Goal: Task Accomplishment & Management: Use online tool/utility

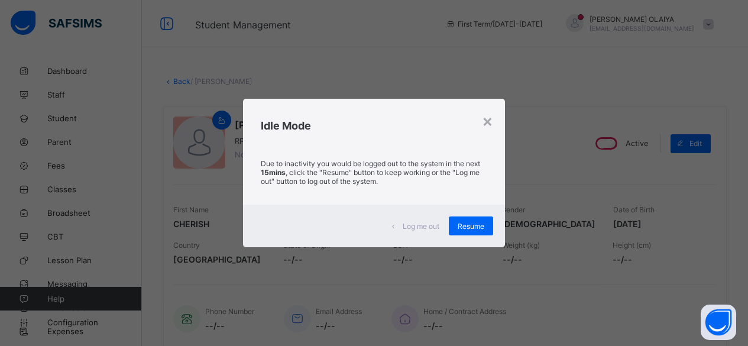
scroll to position [355, 0]
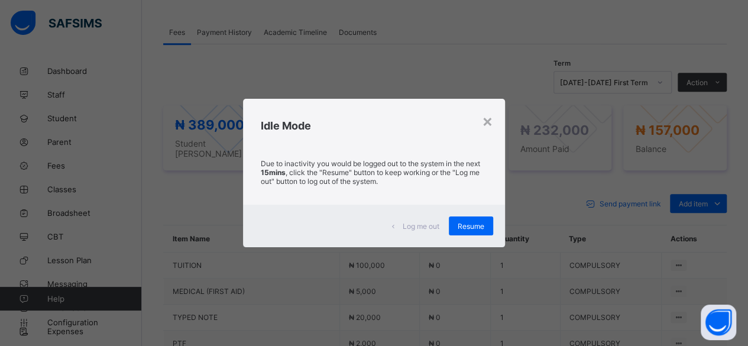
click at [473, 226] on span "Resume" at bounding box center [471, 226] width 27 height 9
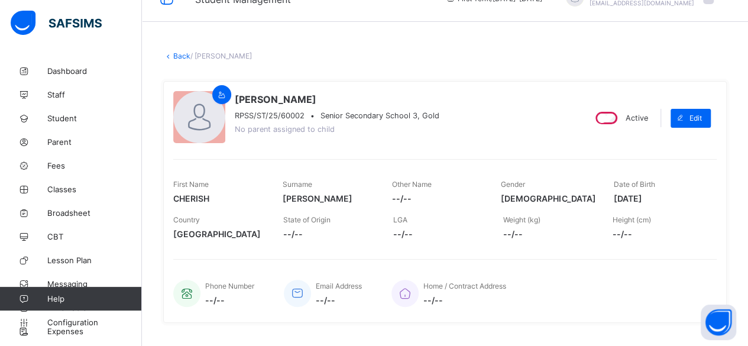
scroll to position [0, 0]
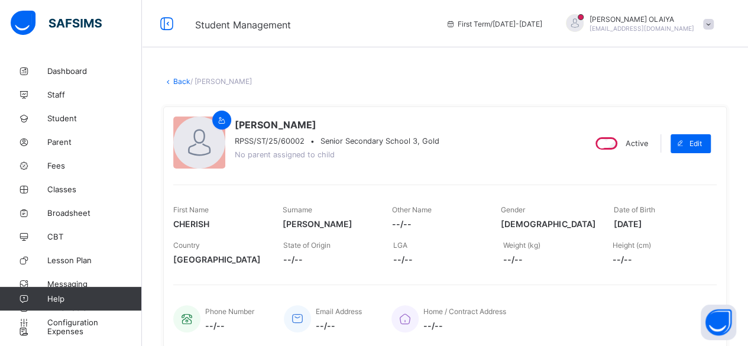
click at [182, 77] on link "Back" at bounding box center [181, 81] width 17 height 9
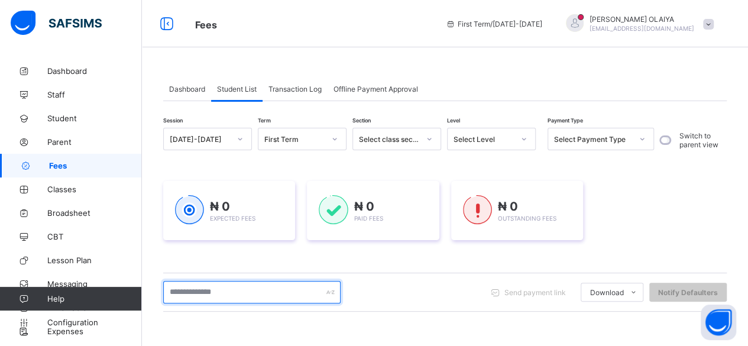
click at [191, 295] on input "text" at bounding box center [251, 292] width 177 height 22
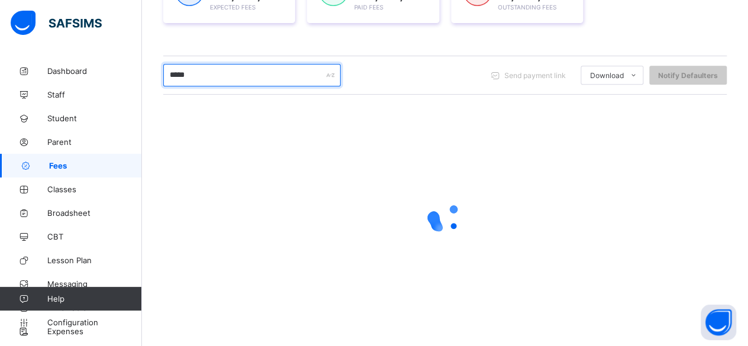
scroll to position [179, 0]
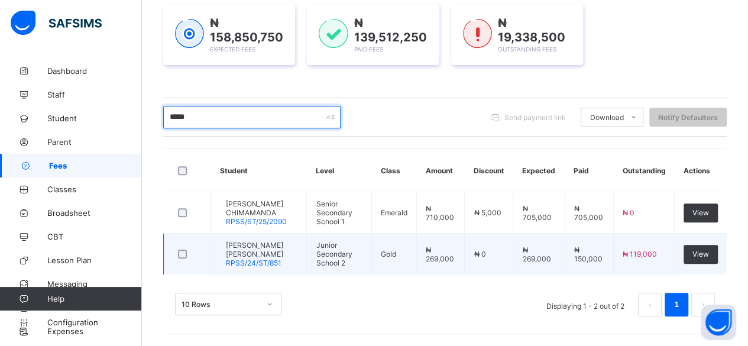
type input "*****"
click at [252, 244] on span "[PERSON_NAME] [PERSON_NAME]" at bounding box center [262, 250] width 72 height 18
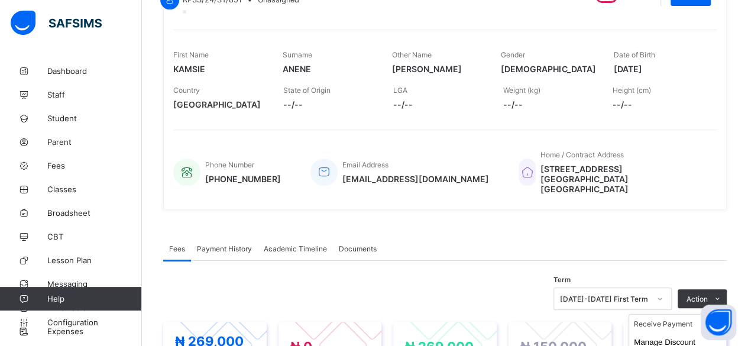
scroll to position [177, 0]
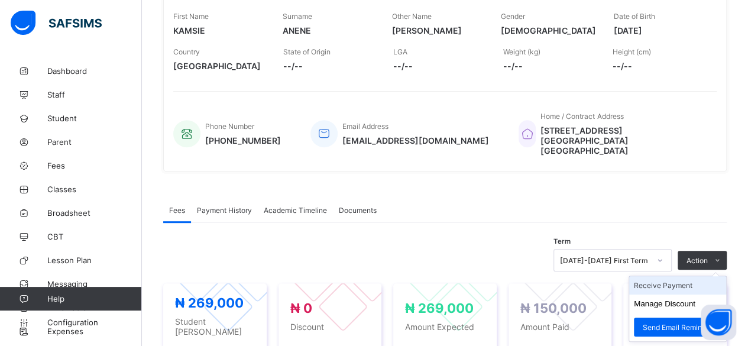
click at [672, 280] on li "Receive Payment" at bounding box center [677, 285] width 97 height 18
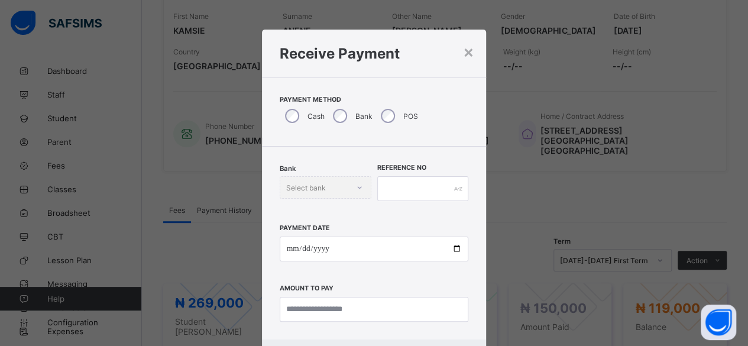
click at [599, 205] on div "× Receive Payment Payment Method Cash Bank POS Bank Select bank Reference No Pa…" at bounding box center [374, 173] width 748 height 346
click at [464, 48] on div "×" at bounding box center [468, 51] width 11 height 20
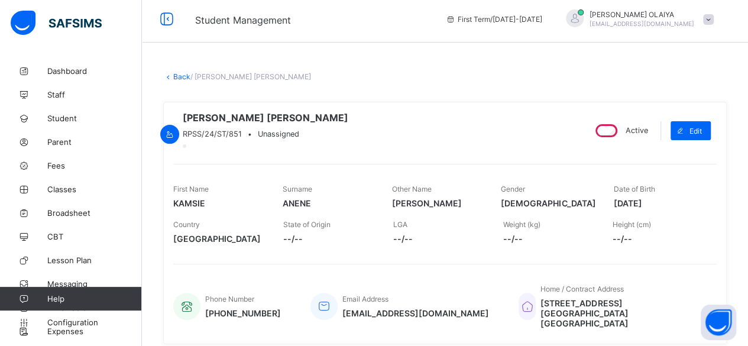
scroll to position [0, 0]
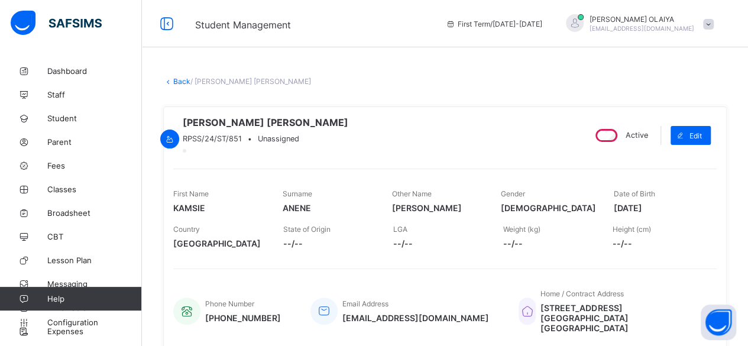
click at [173, 82] on icon at bounding box center [168, 81] width 10 height 9
click at [176, 82] on link "Back" at bounding box center [181, 81] width 17 height 9
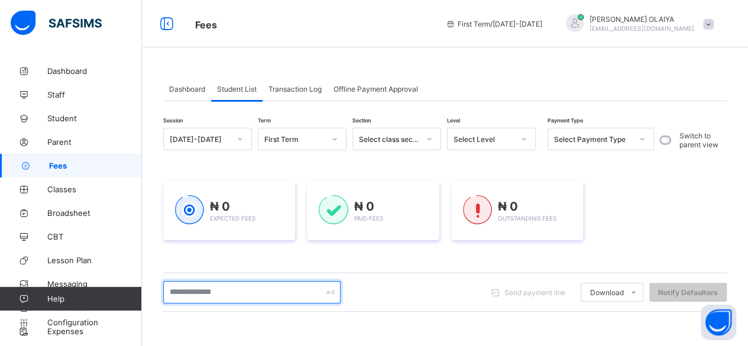
click at [183, 296] on input "text" at bounding box center [251, 292] width 177 height 22
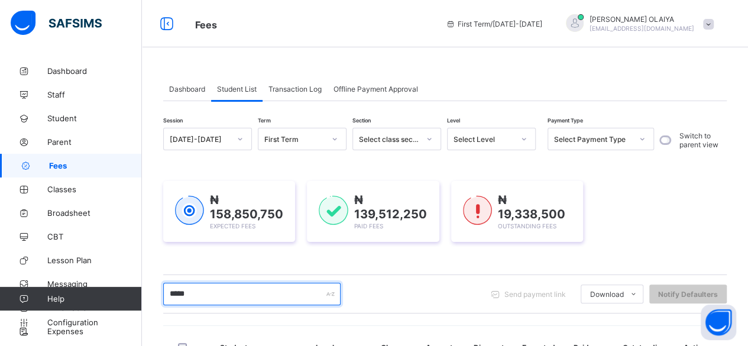
scroll to position [179, 0]
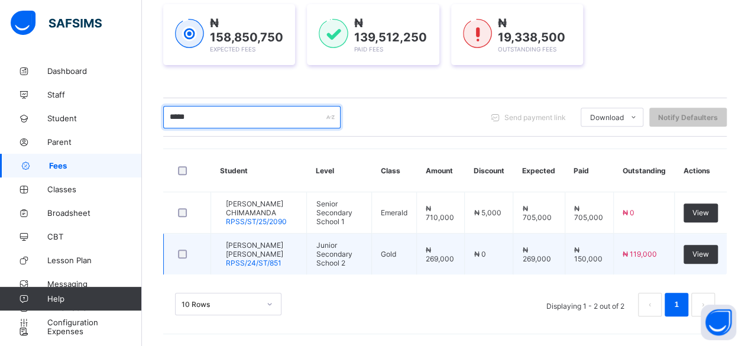
type input "*****"
click at [248, 245] on span "[PERSON_NAME] [PERSON_NAME]" at bounding box center [262, 250] width 72 height 18
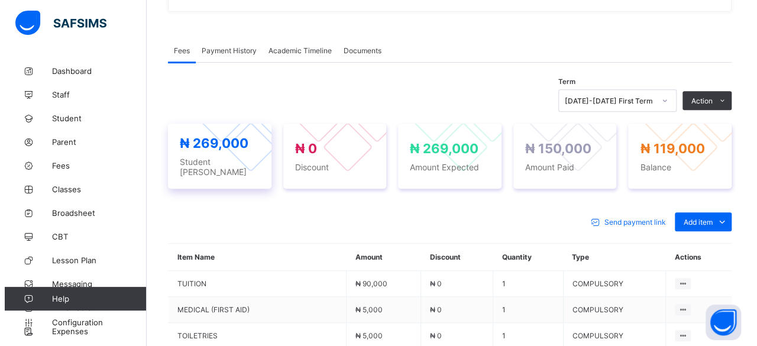
scroll to position [355, 0]
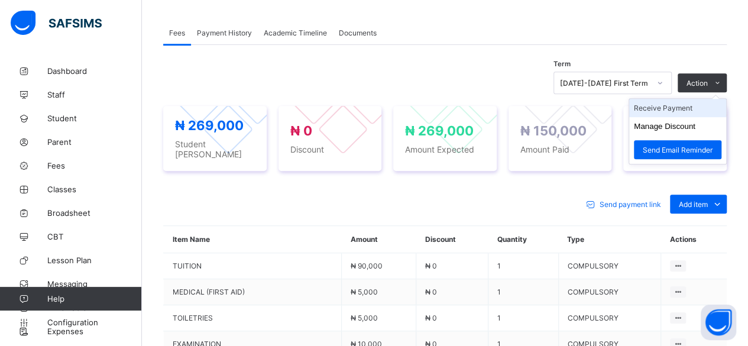
click at [671, 104] on li "Receive Payment" at bounding box center [677, 108] width 97 height 18
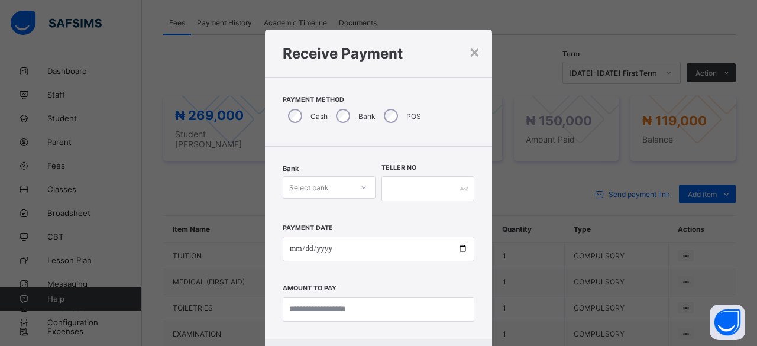
drag, startPoint x: 335, startPoint y: 180, endPoint x: 337, endPoint y: 194, distance: 13.8
click at [335, 183] on div "Select bank" at bounding box center [317, 187] width 69 height 17
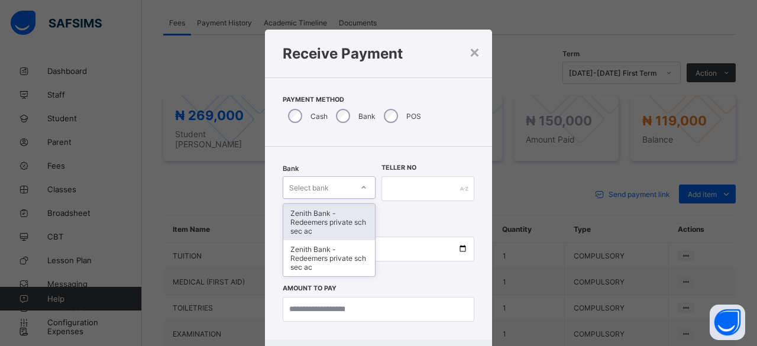
drag, startPoint x: 334, startPoint y: 216, endPoint x: 357, endPoint y: 198, distance: 29.9
click at [335, 215] on div "Zenith Bank - Redeemers private sch sec ac" at bounding box center [329, 222] width 92 height 36
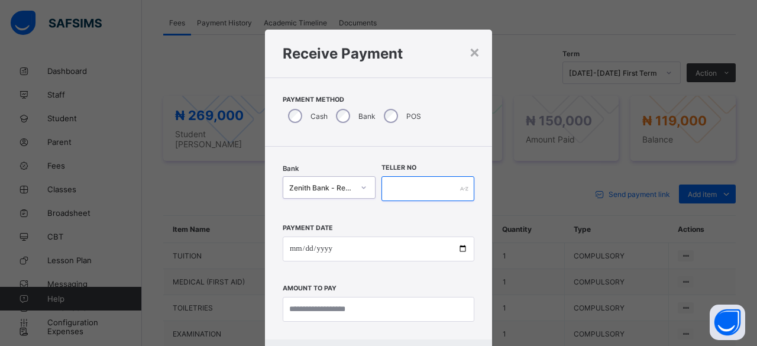
click at [401, 180] on input "text" at bounding box center [428, 188] width 93 height 25
paste input "**********"
type input "**********"
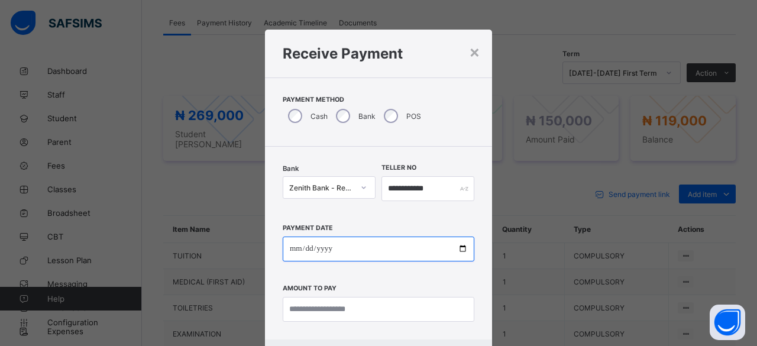
click at [459, 248] on input "date" at bounding box center [379, 249] width 192 height 25
type input "**********"
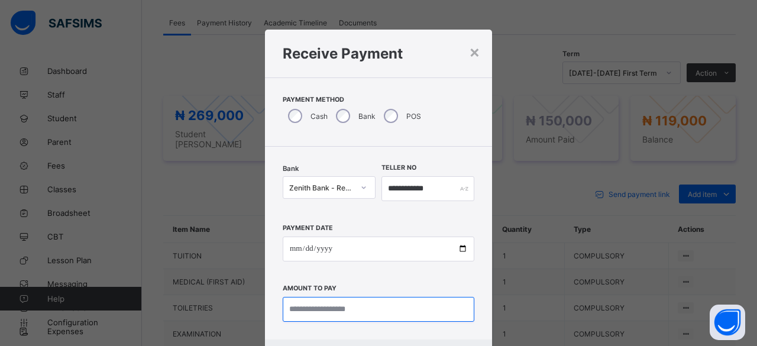
click at [310, 317] on input "currency" at bounding box center [379, 309] width 192 height 25
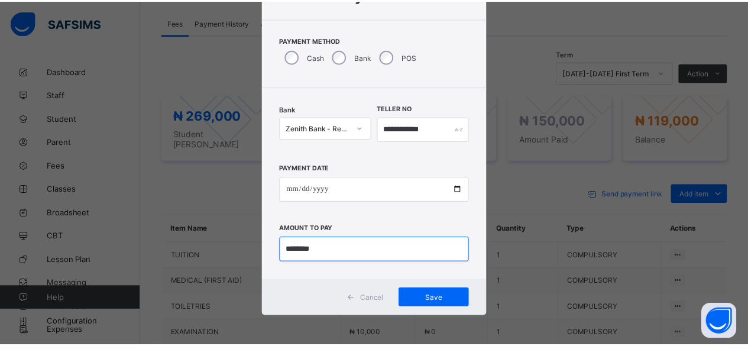
scroll to position [59, 0]
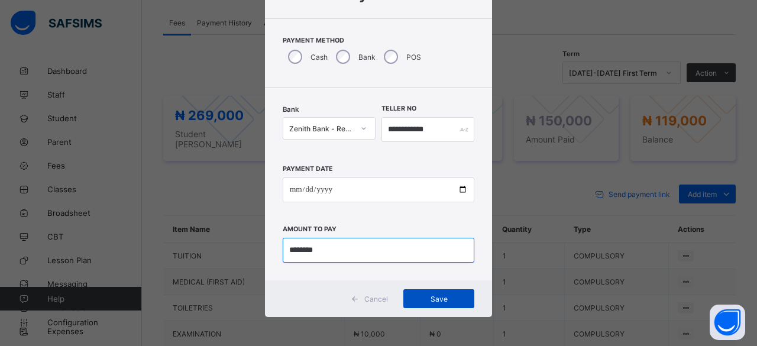
type input "********"
click at [426, 297] on span "Save" at bounding box center [438, 299] width 53 height 9
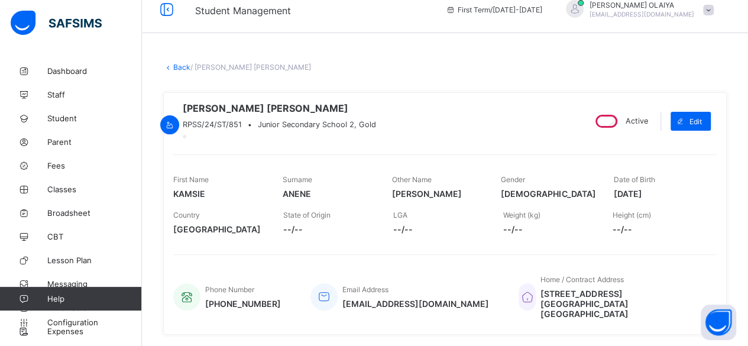
scroll to position [0, 0]
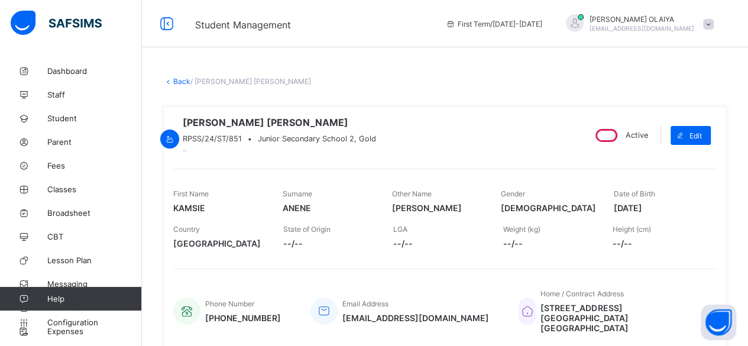
drag, startPoint x: 177, startPoint y: 77, endPoint x: 169, endPoint y: 148, distance: 71.5
click at [177, 77] on link "Back" at bounding box center [181, 81] width 17 height 9
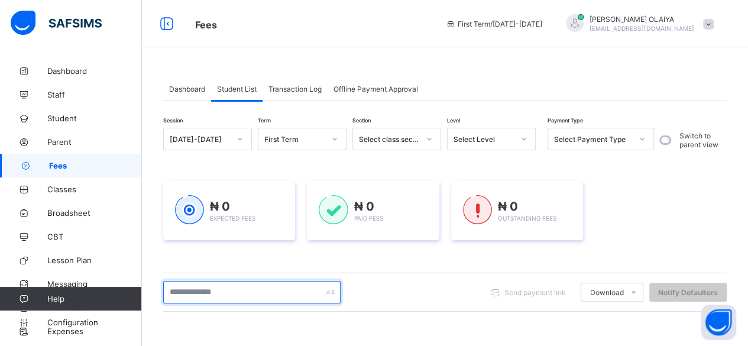
click at [202, 294] on input "text" at bounding box center [251, 292] width 177 height 22
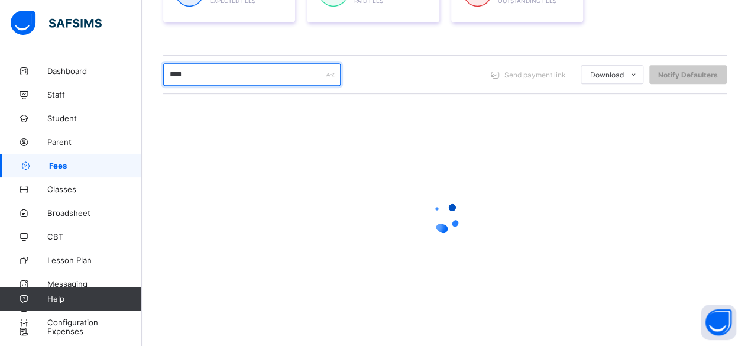
scroll to position [219, 0]
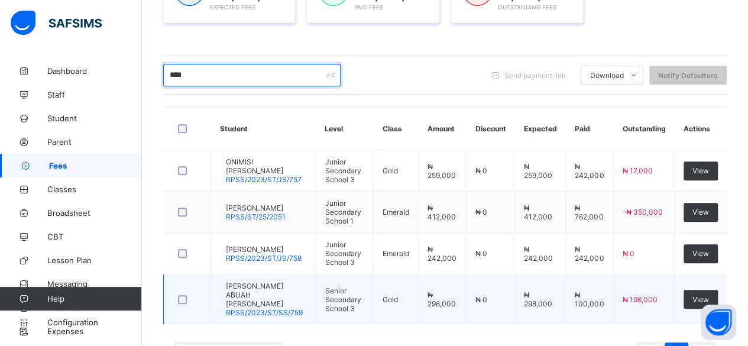
type input "****"
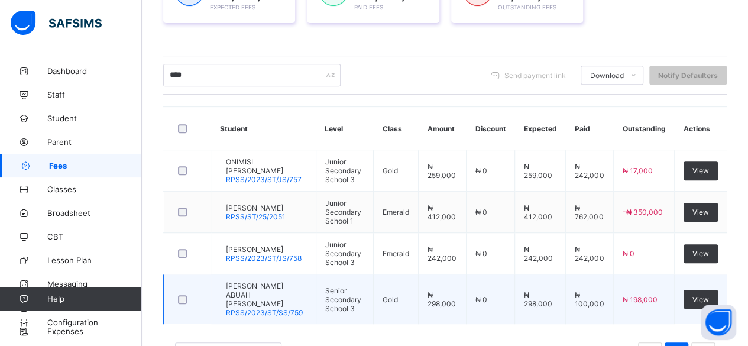
click at [266, 282] on span "[PERSON_NAME] ABUAH [PERSON_NAME]" at bounding box center [266, 295] width 81 height 27
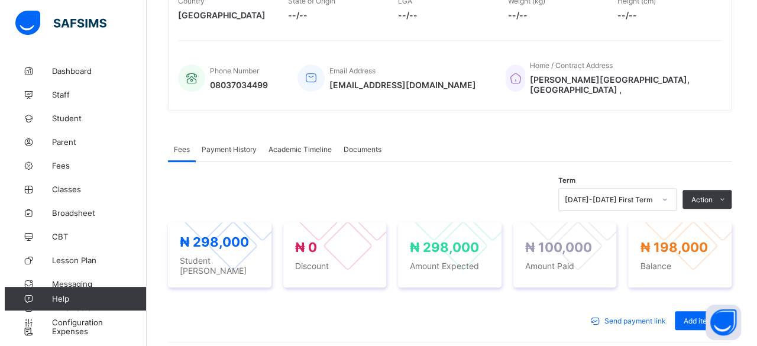
scroll to position [355, 0]
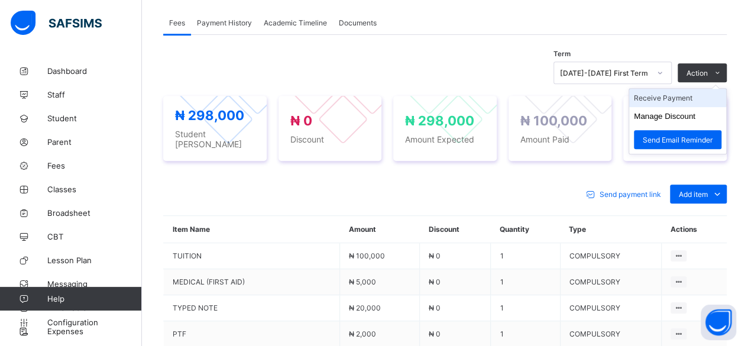
click at [677, 102] on li "Receive Payment" at bounding box center [677, 98] width 97 height 18
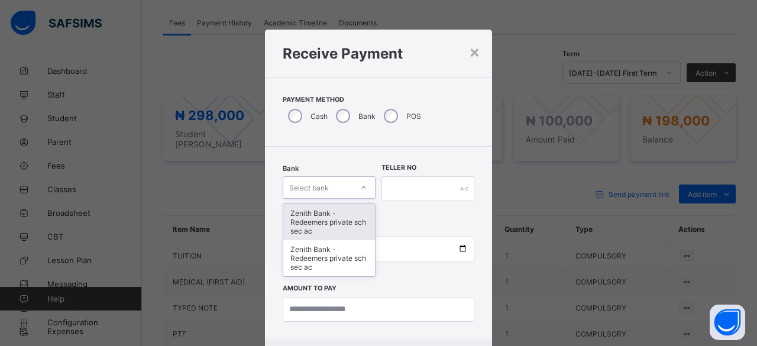
click at [328, 189] on div "Select bank" at bounding box center [317, 187] width 69 height 17
drag, startPoint x: 315, startPoint y: 222, endPoint x: 396, endPoint y: 183, distance: 90.2
click at [318, 218] on div "Zenith Bank - Redeemers private sch sec ac" at bounding box center [329, 222] width 92 height 36
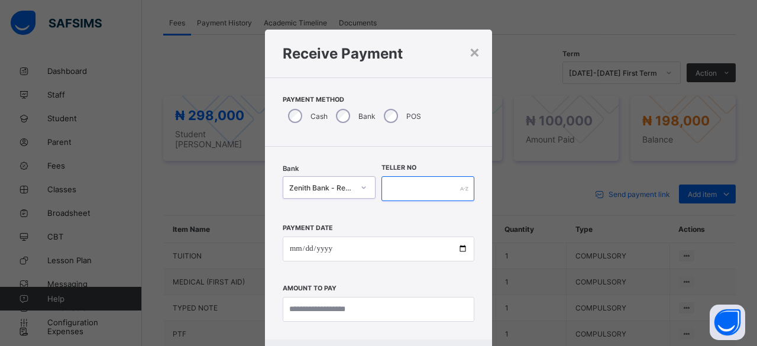
click at [406, 189] on input "text" at bounding box center [428, 188] width 93 height 25
paste input "**********"
type input "**********"
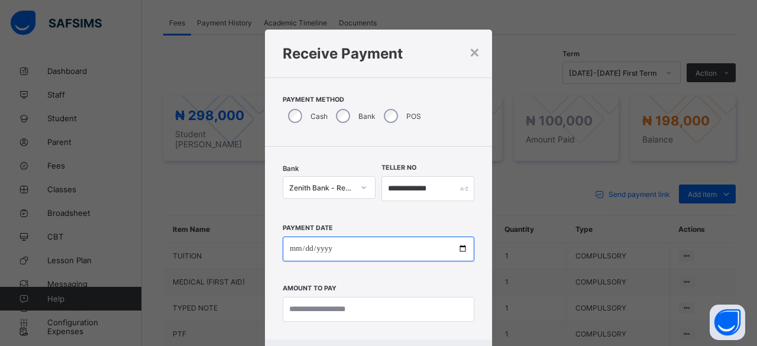
click at [458, 248] on input "date" at bounding box center [379, 249] width 192 height 25
type input "**********"
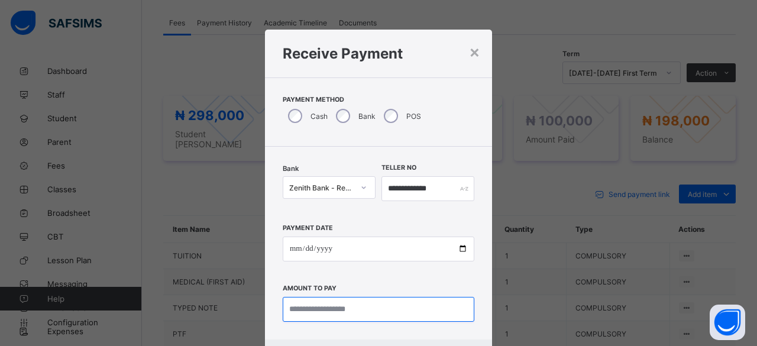
click at [300, 311] on input "currency" at bounding box center [379, 309] width 192 height 25
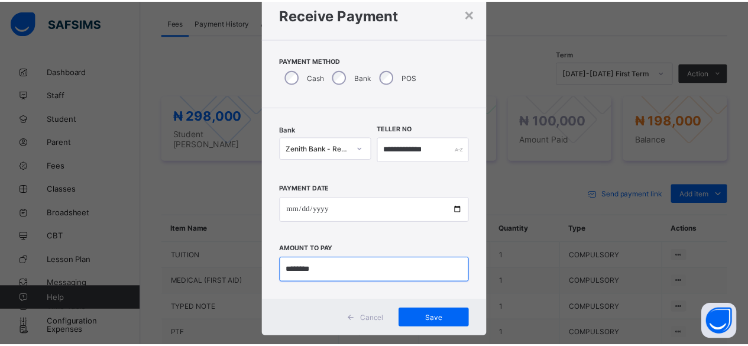
scroll to position [59, 0]
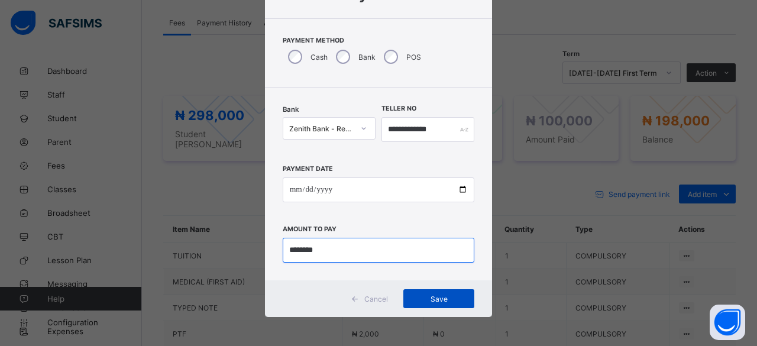
type input "********"
click at [426, 299] on span "Save" at bounding box center [438, 299] width 53 height 9
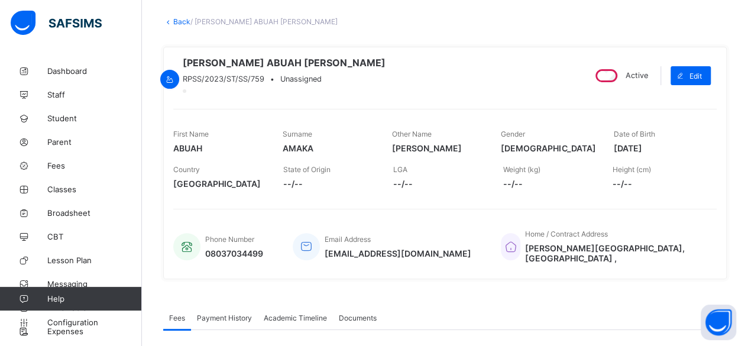
scroll to position [0, 0]
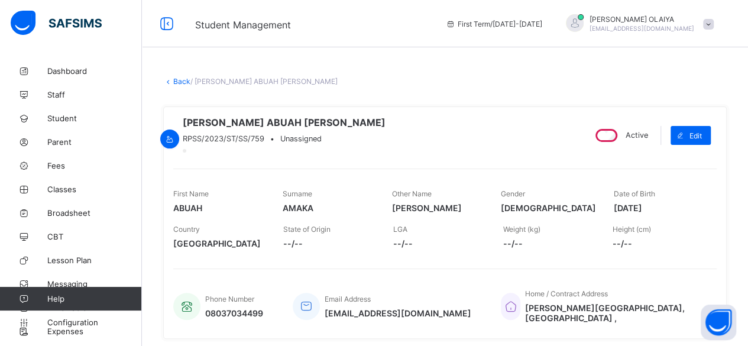
click at [177, 82] on link "Back" at bounding box center [181, 81] width 17 height 9
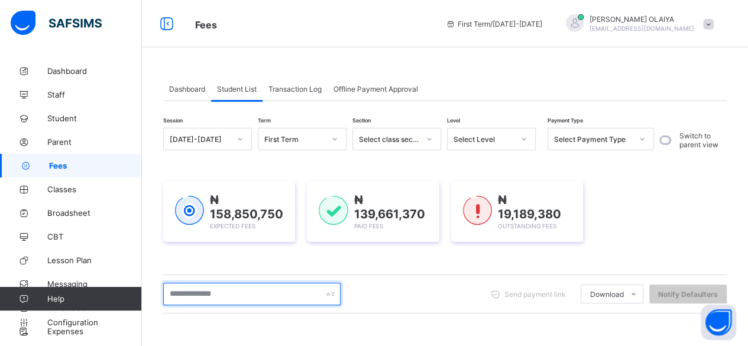
click at [185, 290] on input "text" at bounding box center [251, 294] width 177 height 22
click at [183, 293] on input "text" at bounding box center [251, 294] width 177 height 22
type input "*"
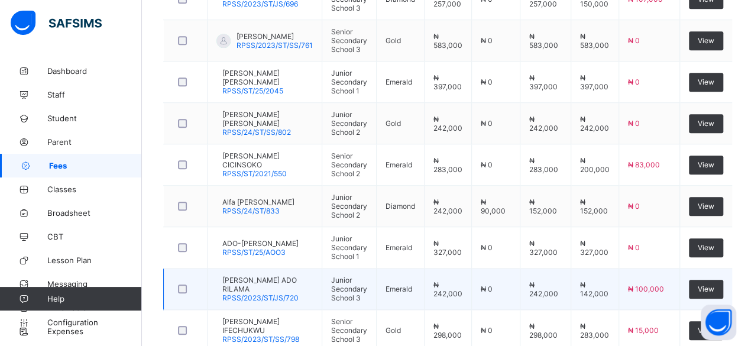
scroll to position [414, 0]
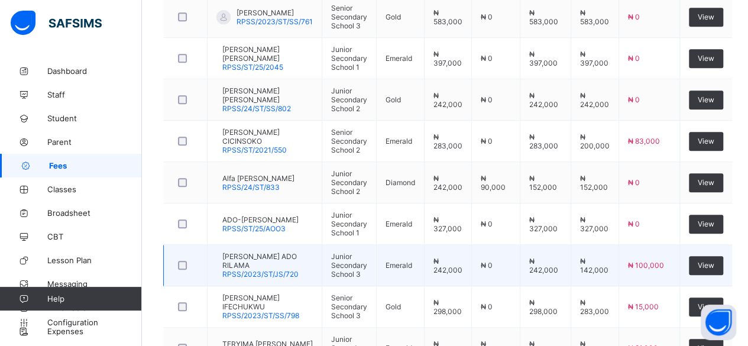
type input "********"
click at [266, 252] on span "[PERSON_NAME] ADO RILAMA" at bounding box center [267, 261] width 90 height 18
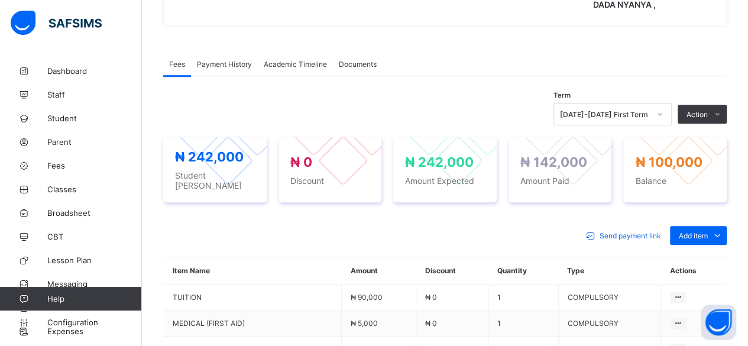
click at [225, 60] on span "Payment History" at bounding box center [224, 64] width 55 height 9
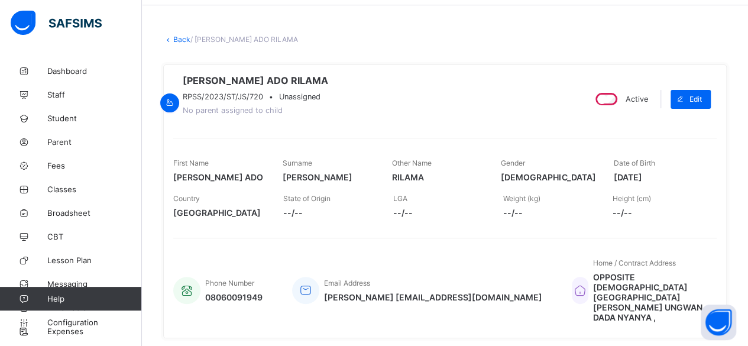
scroll to position [59, 0]
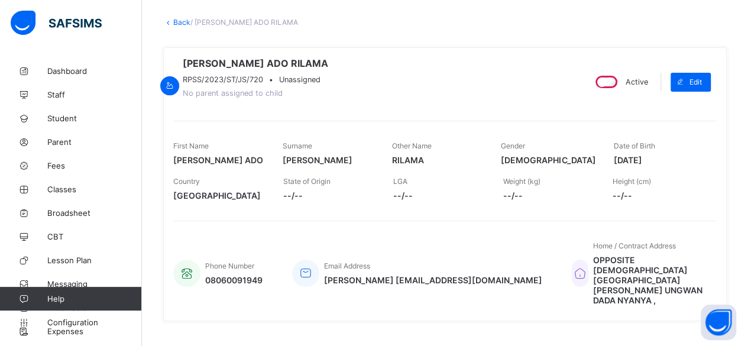
click at [179, 20] on link "Back" at bounding box center [181, 22] width 17 height 9
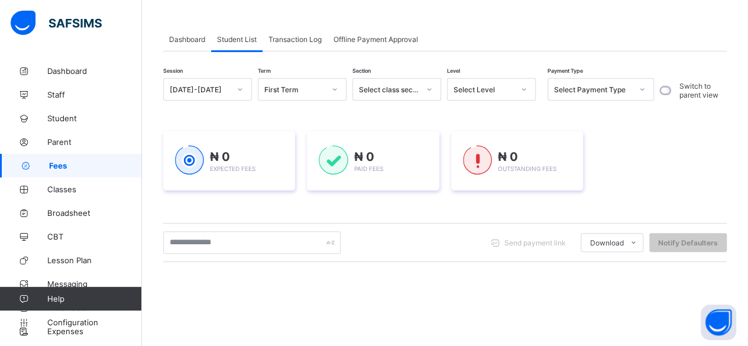
scroll to position [118, 0]
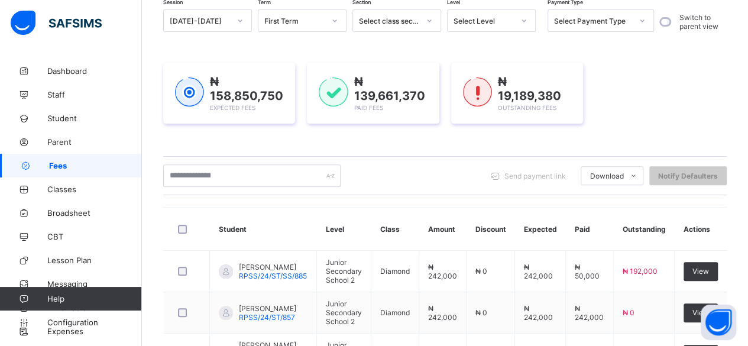
scroll to position [118, 0]
drag, startPoint x: 21, startPoint y: 183, endPoint x: 0, endPoint y: 203, distance: 28.9
